Goal: Find specific page/section: Find specific page/section

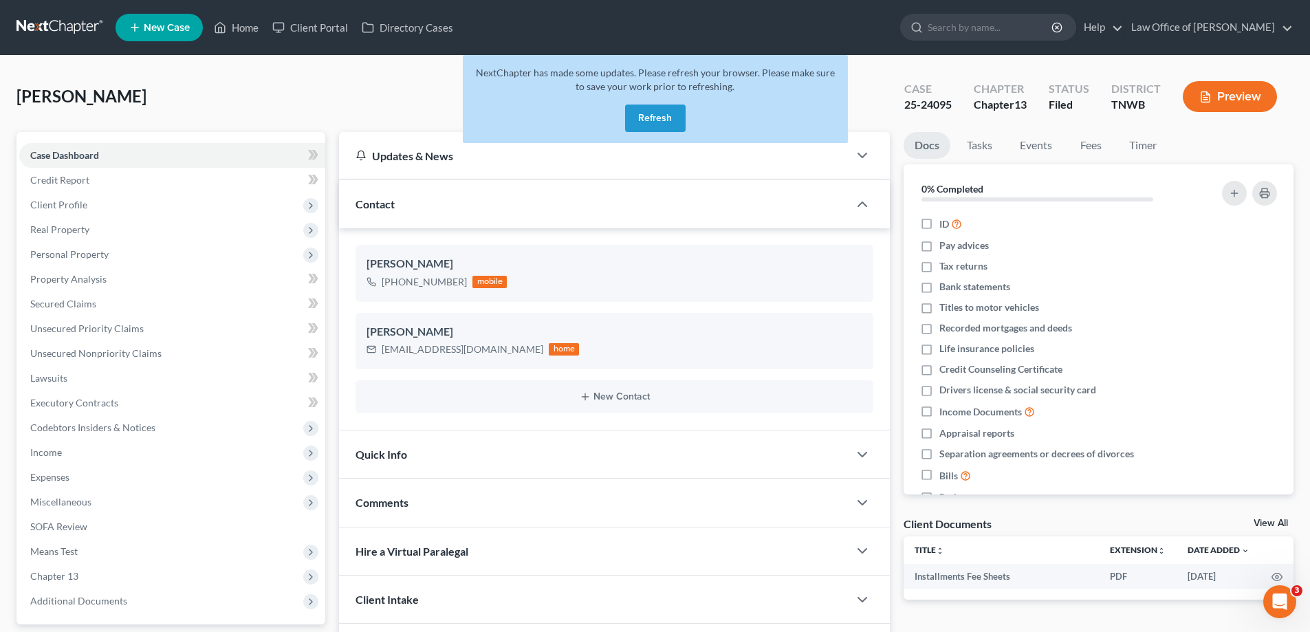
click at [662, 115] on button "Refresh" at bounding box center [655, 119] width 61 height 28
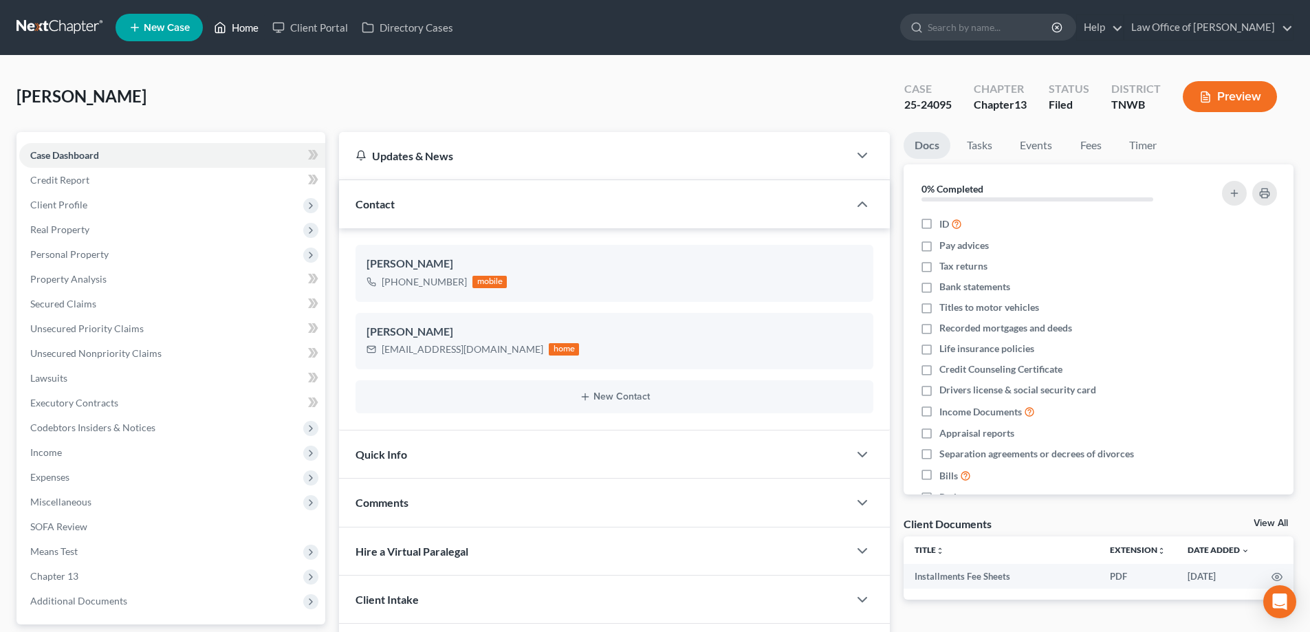
click at [244, 30] on link "Home" at bounding box center [236, 27] width 58 height 25
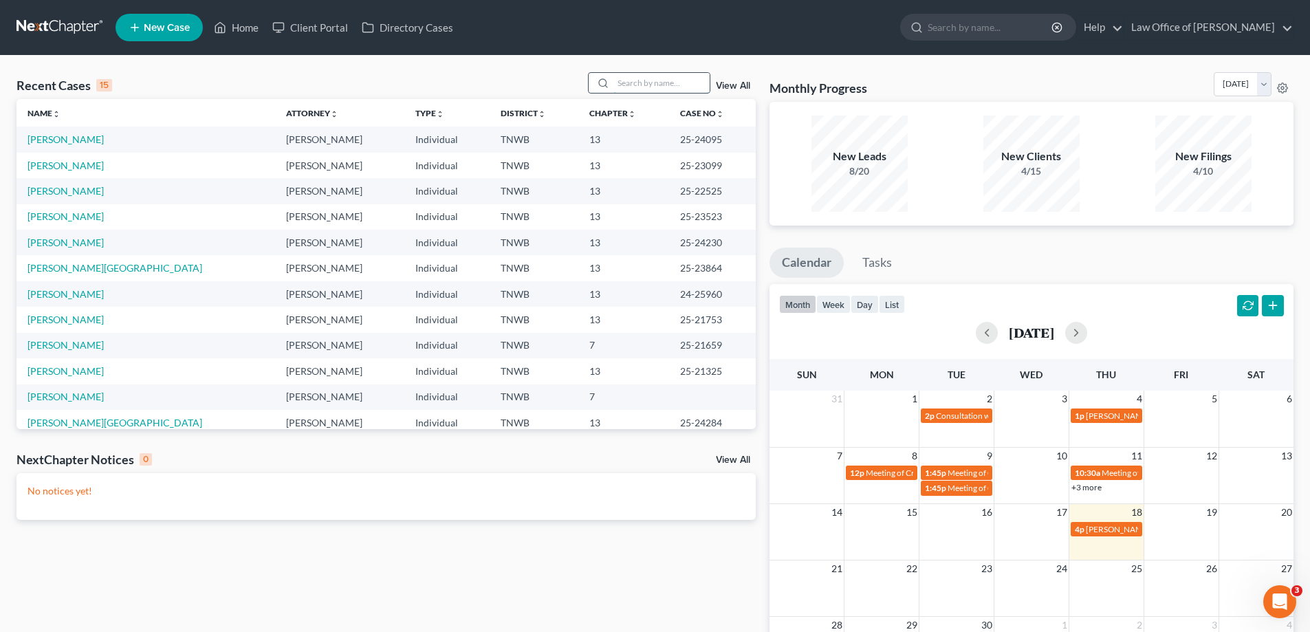
click at [618, 86] on input "search" at bounding box center [662, 83] width 96 height 20
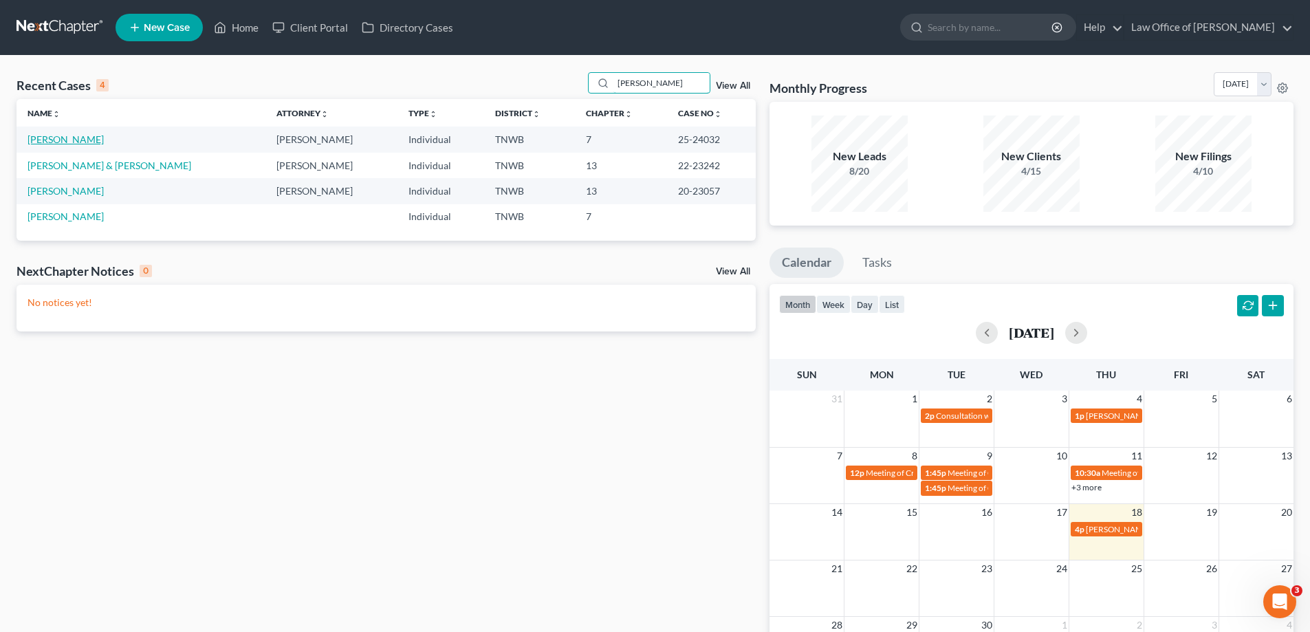
type input "bradley"
click at [75, 139] on link "BRADLEY, Alisa" at bounding box center [66, 139] width 76 height 12
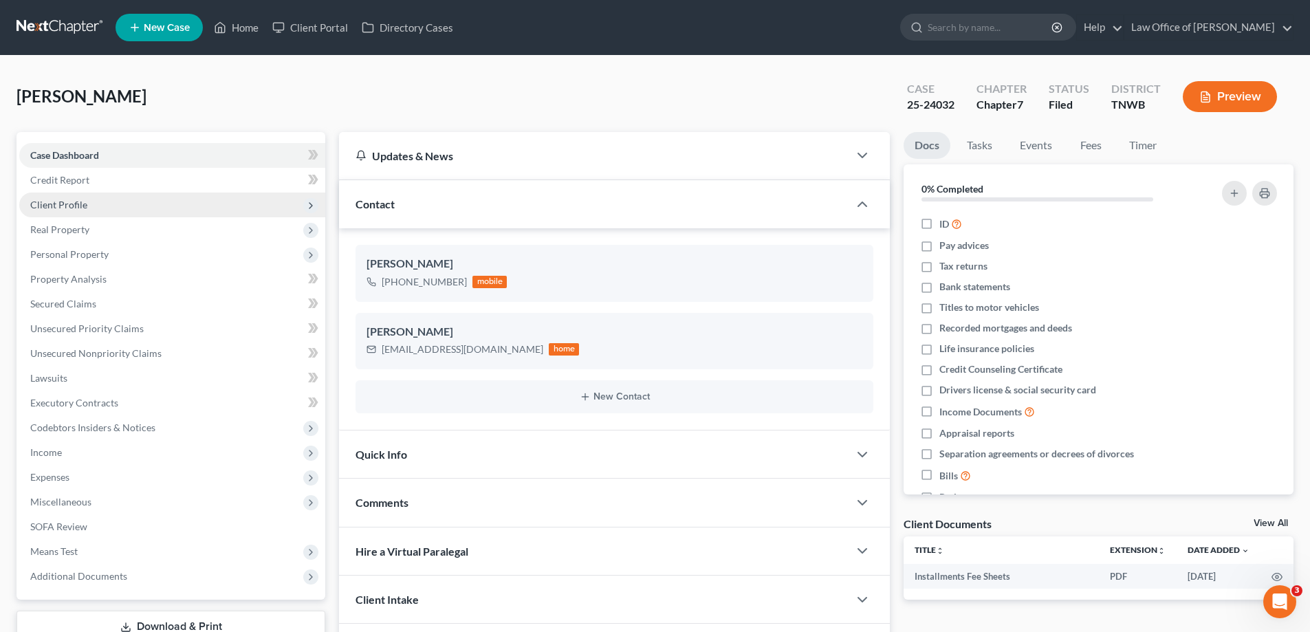
click at [81, 203] on span "Client Profile" at bounding box center [58, 205] width 57 height 12
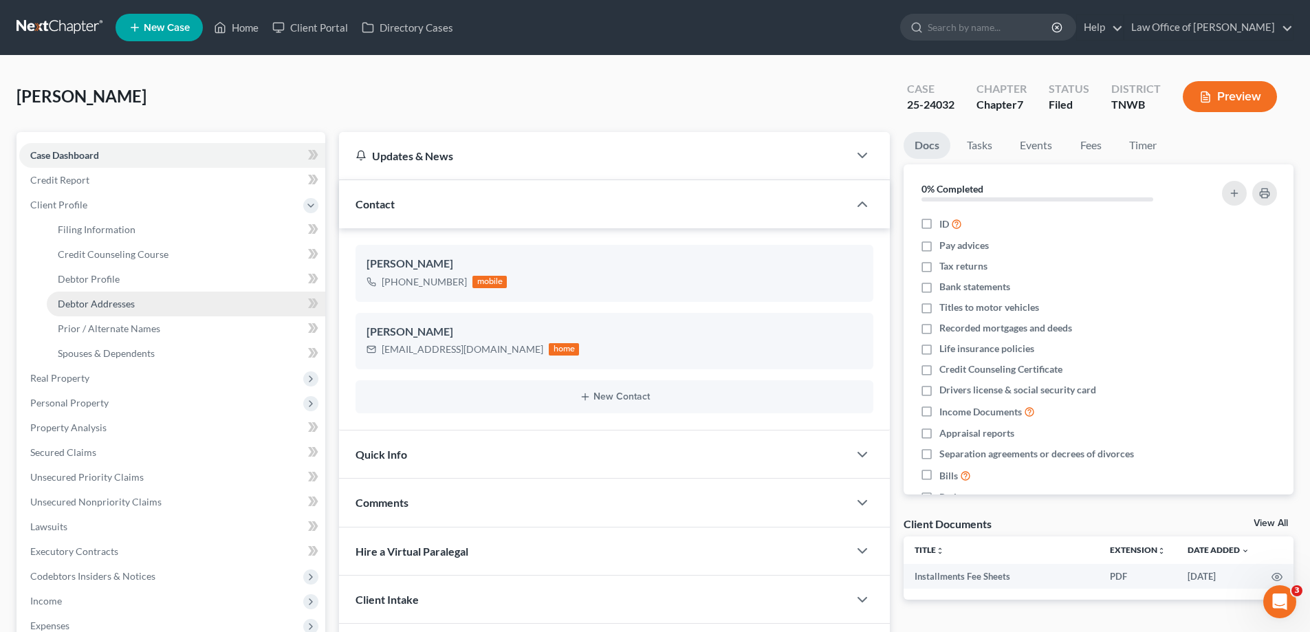
click at [105, 307] on span "Debtor Addresses" at bounding box center [96, 304] width 77 height 12
